Goal: Find specific page/section: Find specific page/section

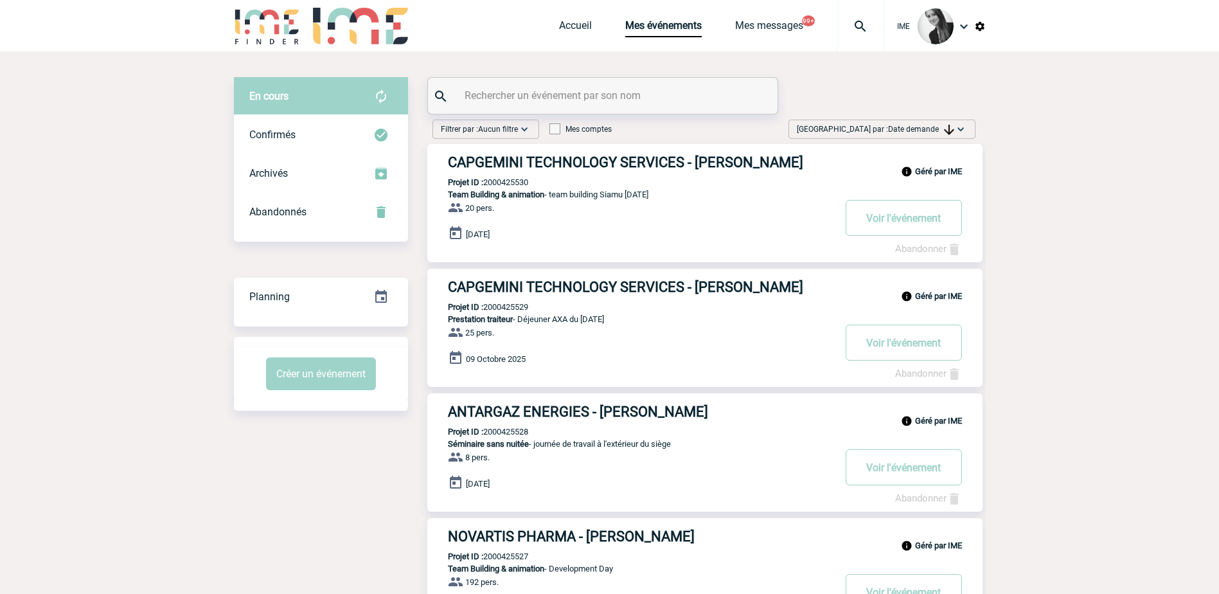
drag, startPoint x: 886, startPoint y: 125, endPoint x: 893, endPoint y: 134, distance: 11.4
click at [886, 125] on span "[GEOGRAPHIC_DATA] par : Date demande" at bounding box center [875, 129] width 157 height 13
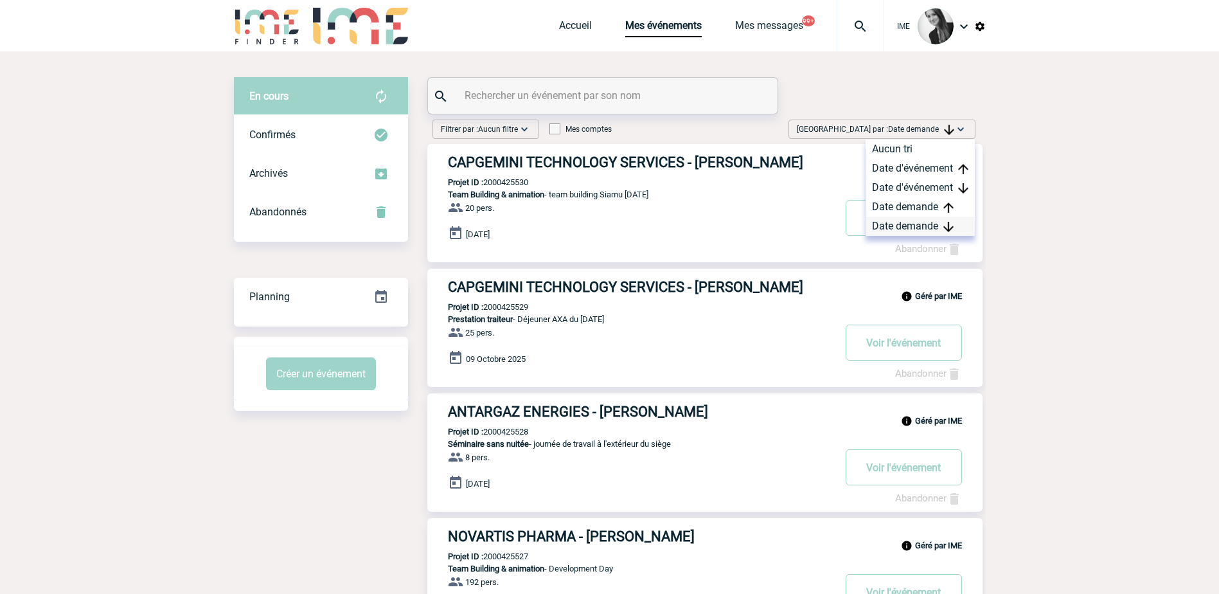
click at [925, 226] on div "Date demande" at bounding box center [920, 226] width 109 height 19
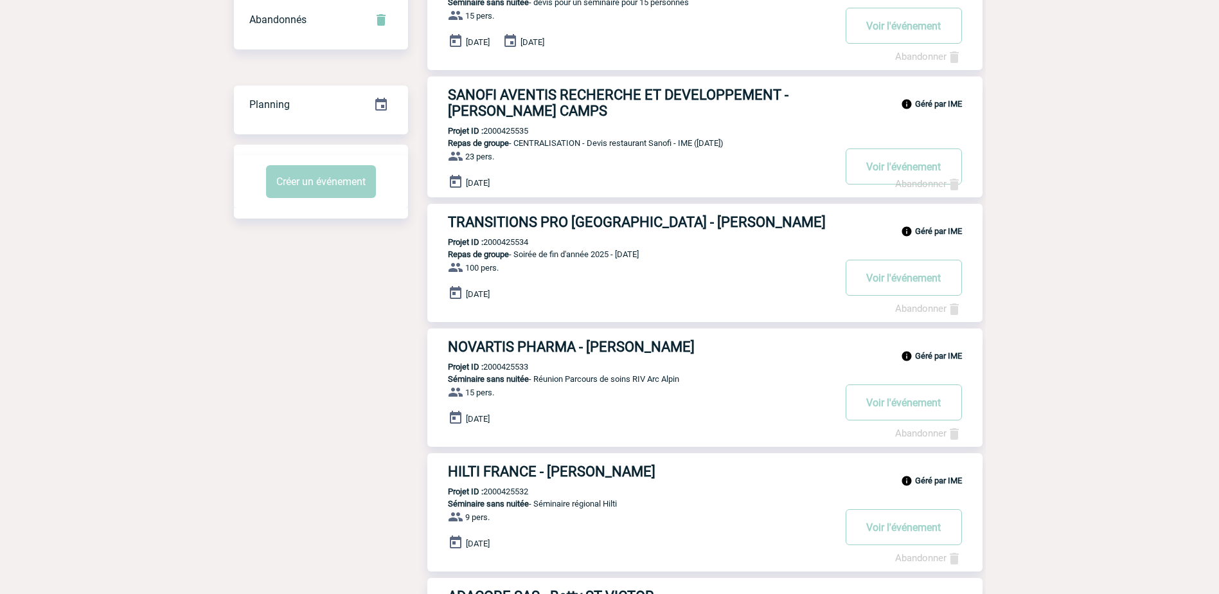
scroll to position [193, 0]
click at [1035, 296] on body "IME Accueil Mes événements" at bounding box center [609, 540] width 1219 height 1467
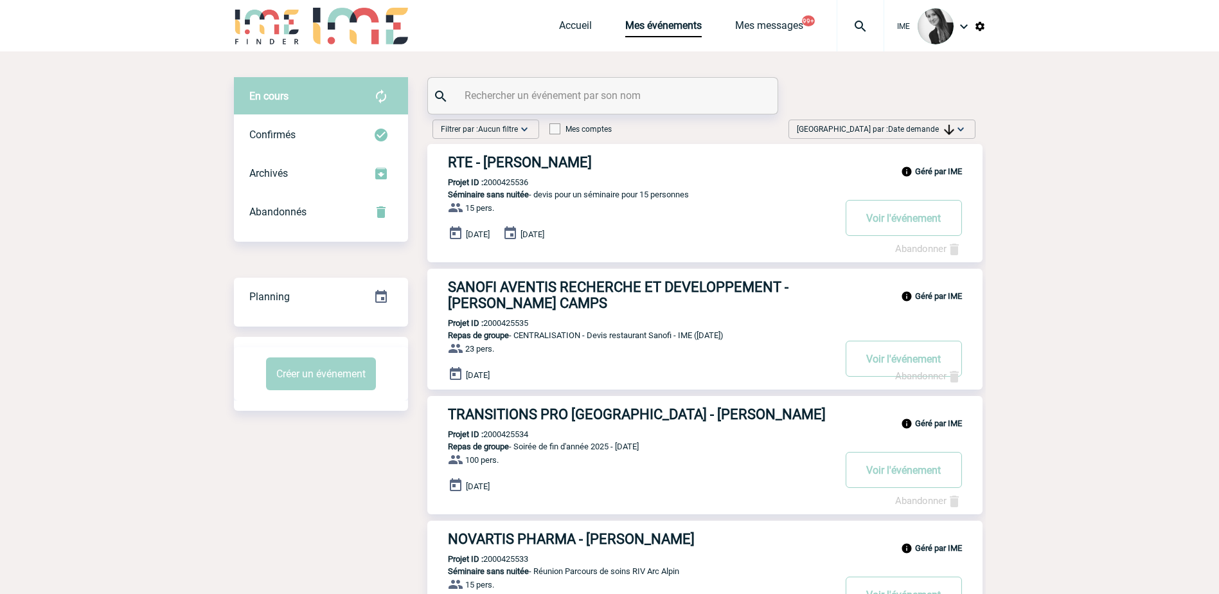
click at [910, 133] on span "Date demande" at bounding box center [921, 129] width 66 height 9
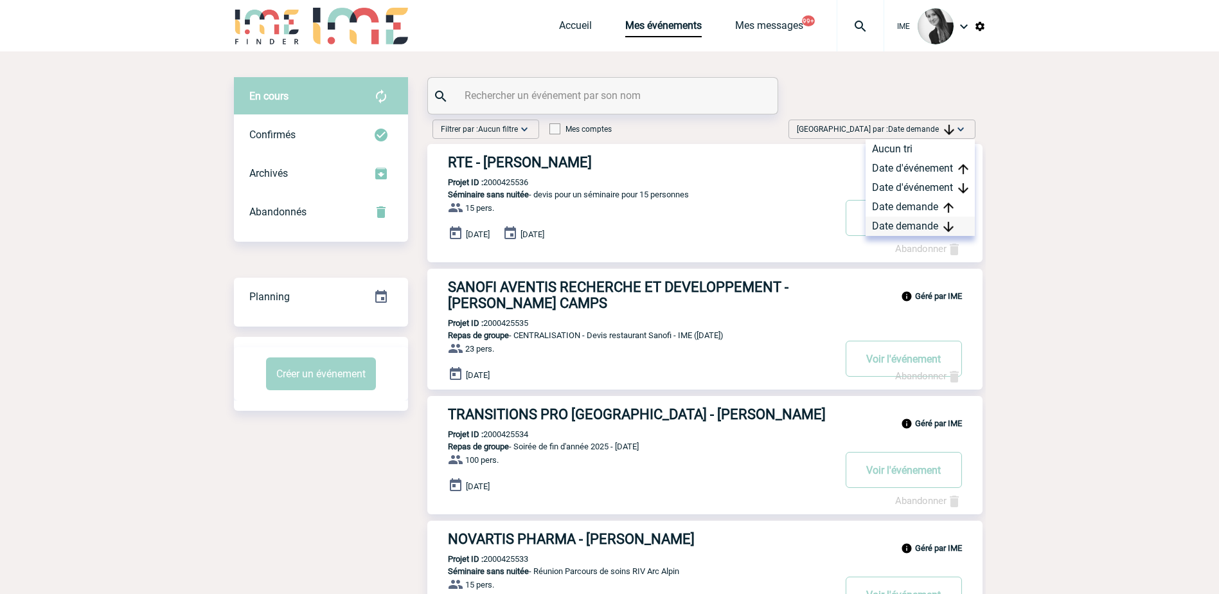
drag, startPoint x: 910, startPoint y: 133, endPoint x: 931, endPoint y: 229, distance: 98.1
click at [931, 229] on div "Date demande" at bounding box center [920, 226] width 109 height 19
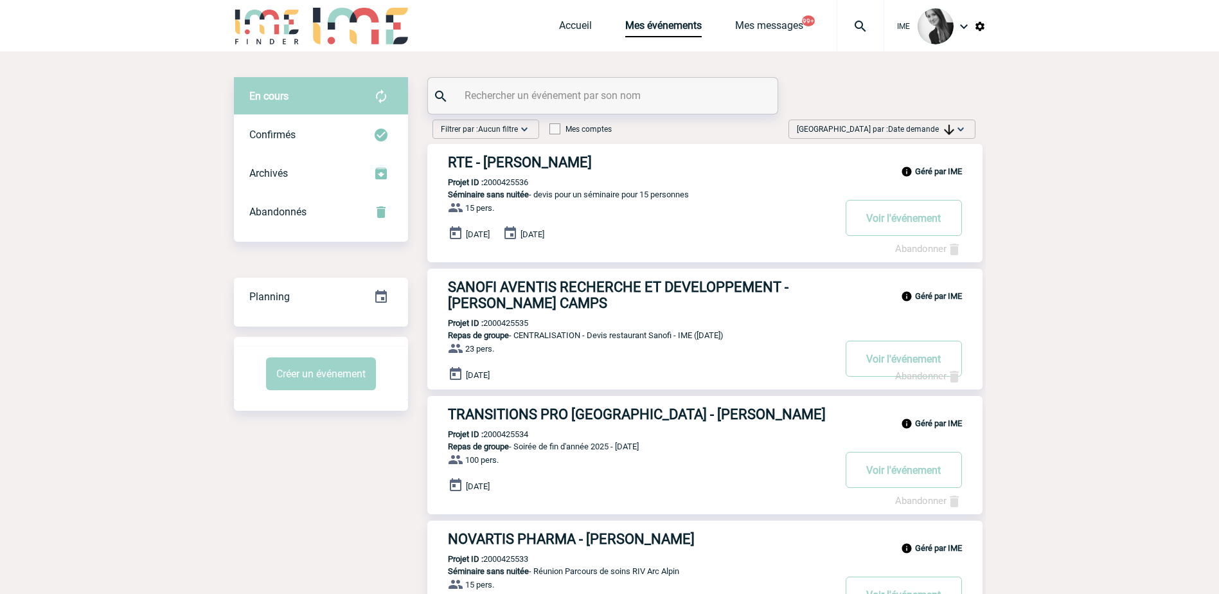
click at [931, 137] on div "[GEOGRAPHIC_DATA] par : Date demande Aucun tri Date d'événement Date d'événemen…" at bounding box center [882, 129] width 187 height 19
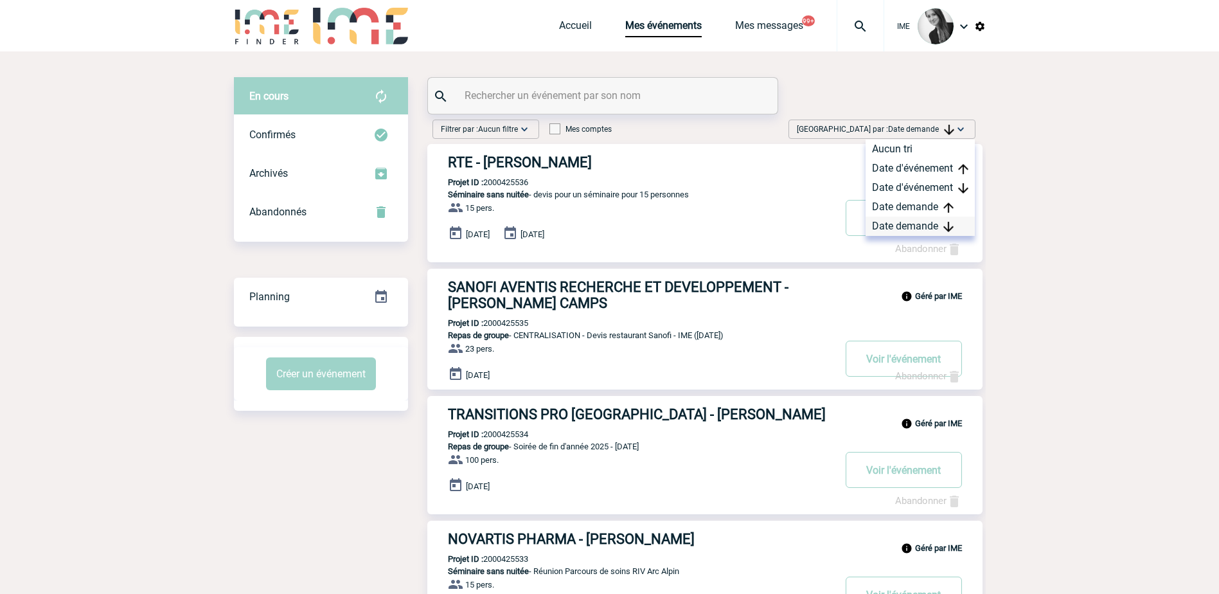
drag, startPoint x: 932, startPoint y: 141, endPoint x: 909, endPoint y: 235, distance: 97.3
click at [934, 226] on div "Date demande" at bounding box center [920, 226] width 109 height 19
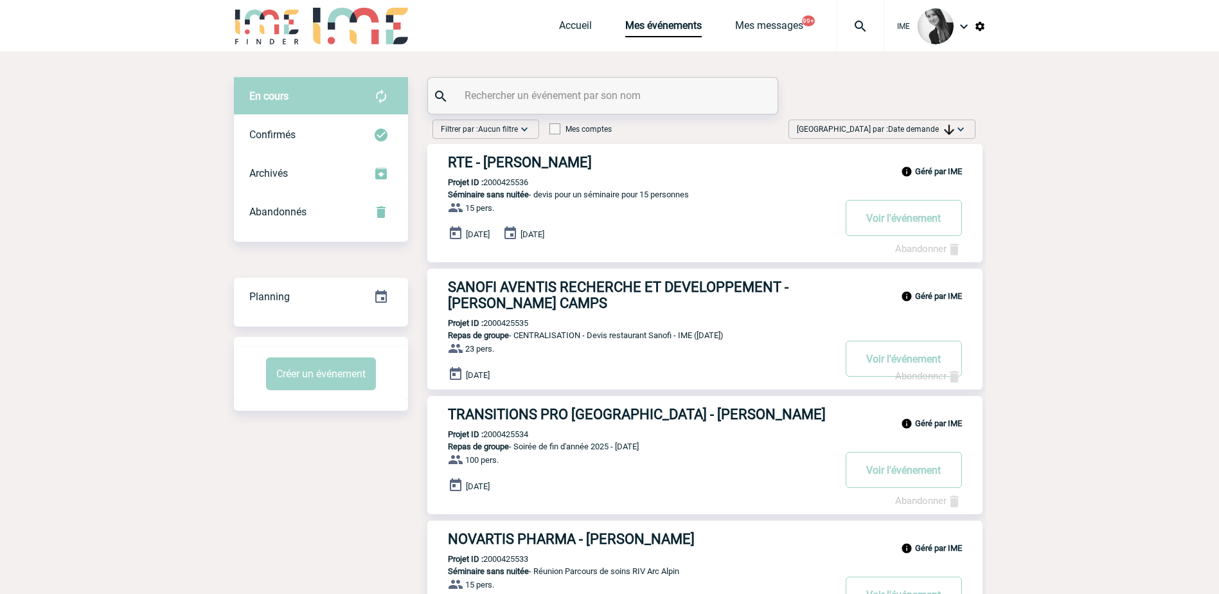
drag, startPoint x: 942, startPoint y: 129, endPoint x: 941, endPoint y: 136, distance: 7.1
click at [942, 129] on span "Date demande" at bounding box center [921, 129] width 66 height 9
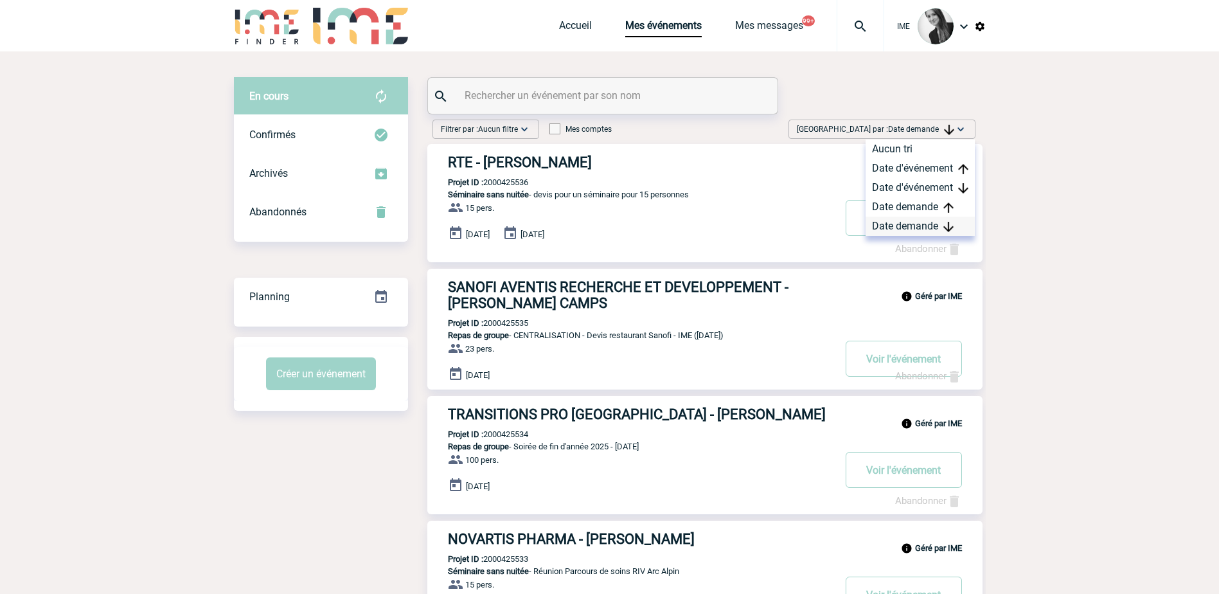
click at [904, 226] on div "Date demande" at bounding box center [920, 226] width 109 height 19
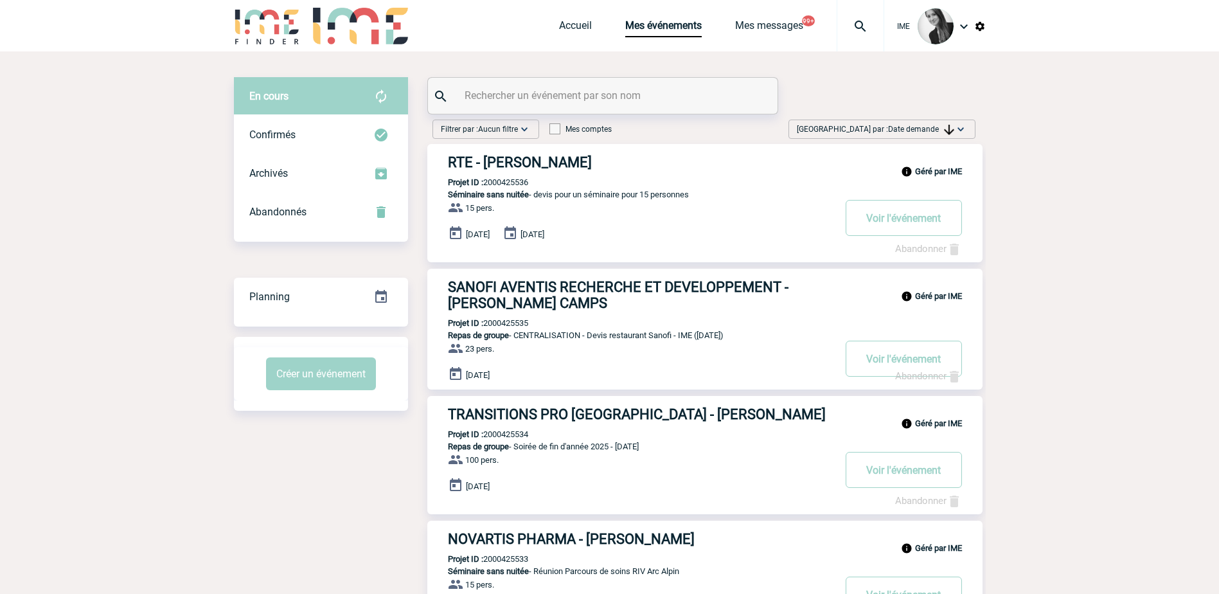
click at [958, 134] on img at bounding box center [960, 129] width 13 height 13
drag, startPoint x: 945, startPoint y: 222, endPoint x: 1023, endPoint y: 250, distance: 82.8
click at [945, 223] on img at bounding box center [949, 227] width 10 height 10
click at [899, 127] on span "Date demande" at bounding box center [921, 129] width 66 height 9
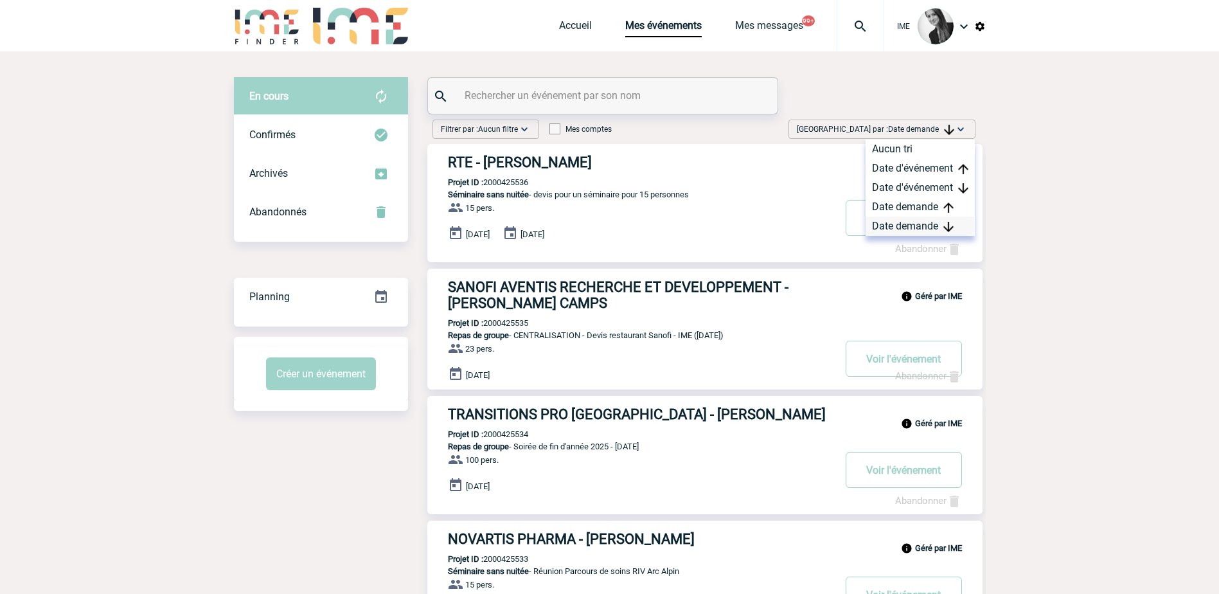
click at [899, 218] on div "Date demande" at bounding box center [920, 226] width 109 height 19
